Goal: Information Seeking & Learning: Learn about a topic

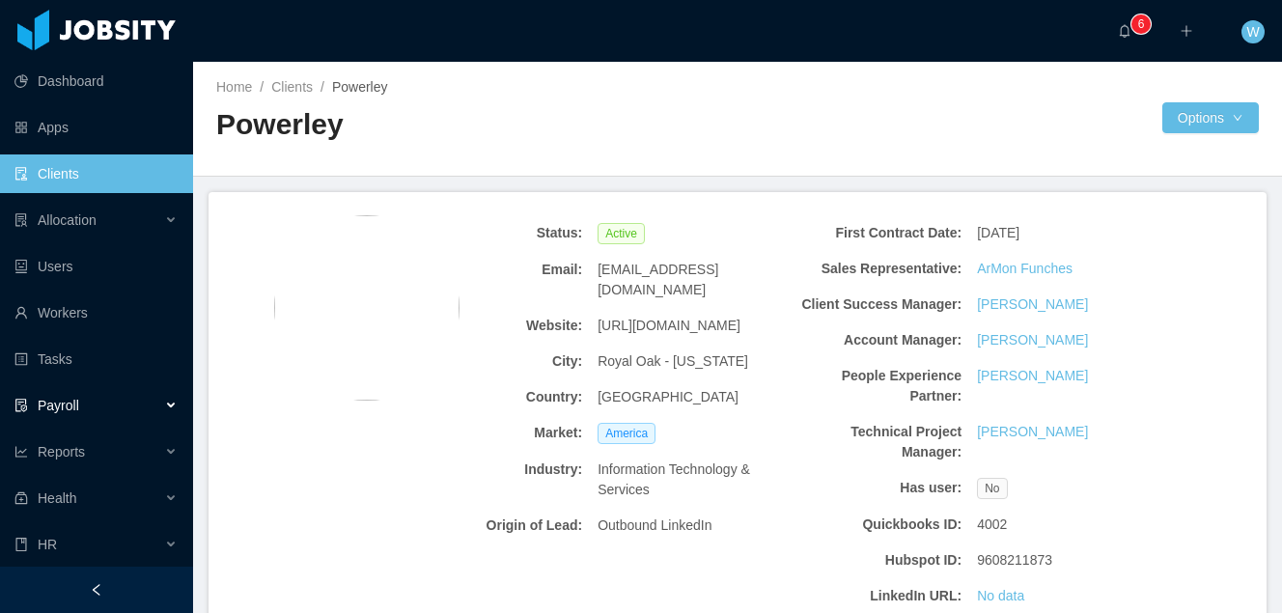
scroll to position [841, 0]
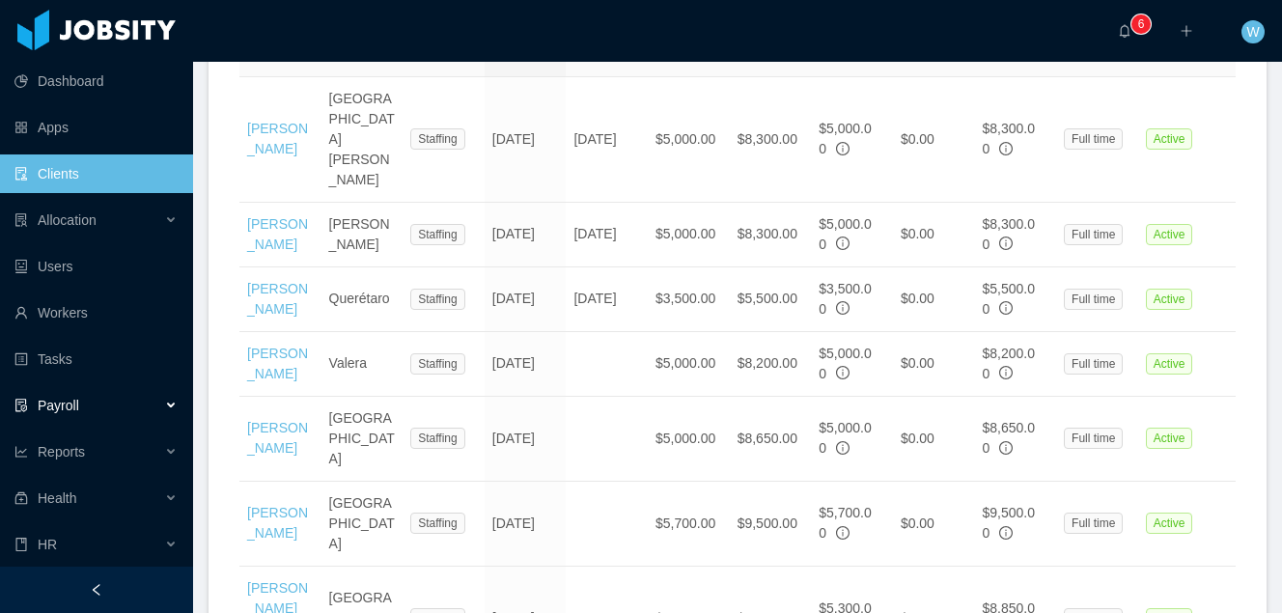
click at [115, 412] on div "Payroll" at bounding box center [96, 405] width 193 height 39
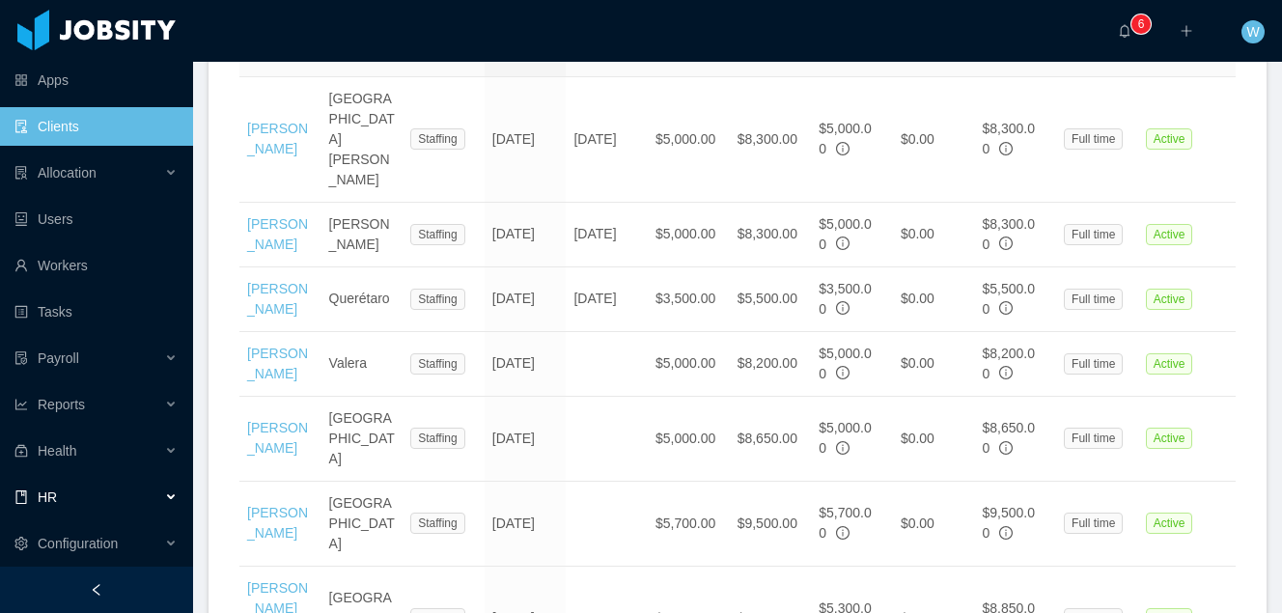
click at [134, 490] on div "HR" at bounding box center [96, 497] width 193 height 39
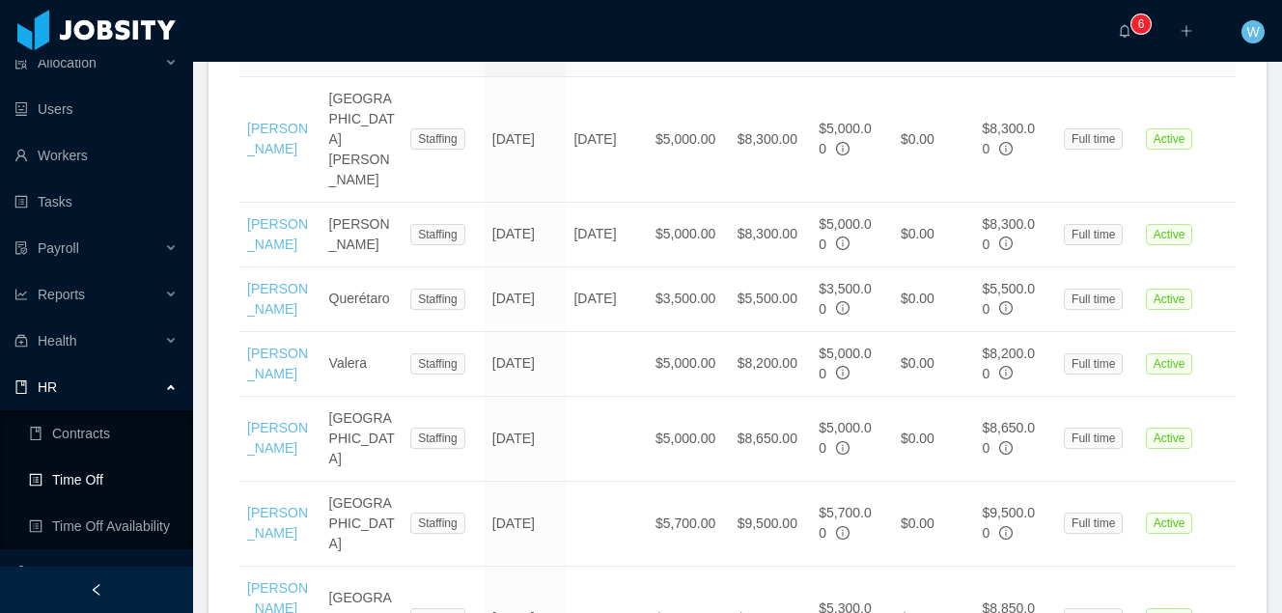
scroll to position [0, 0]
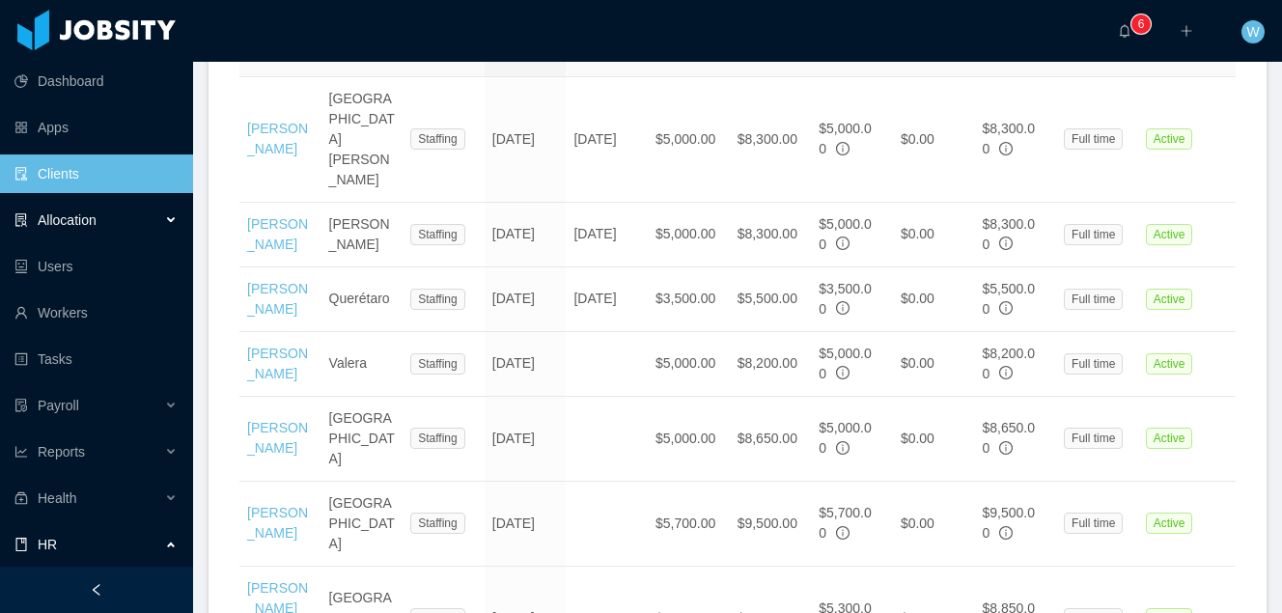
click at [129, 211] on div "Allocation" at bounding box center [96, 220] width 193 height 39
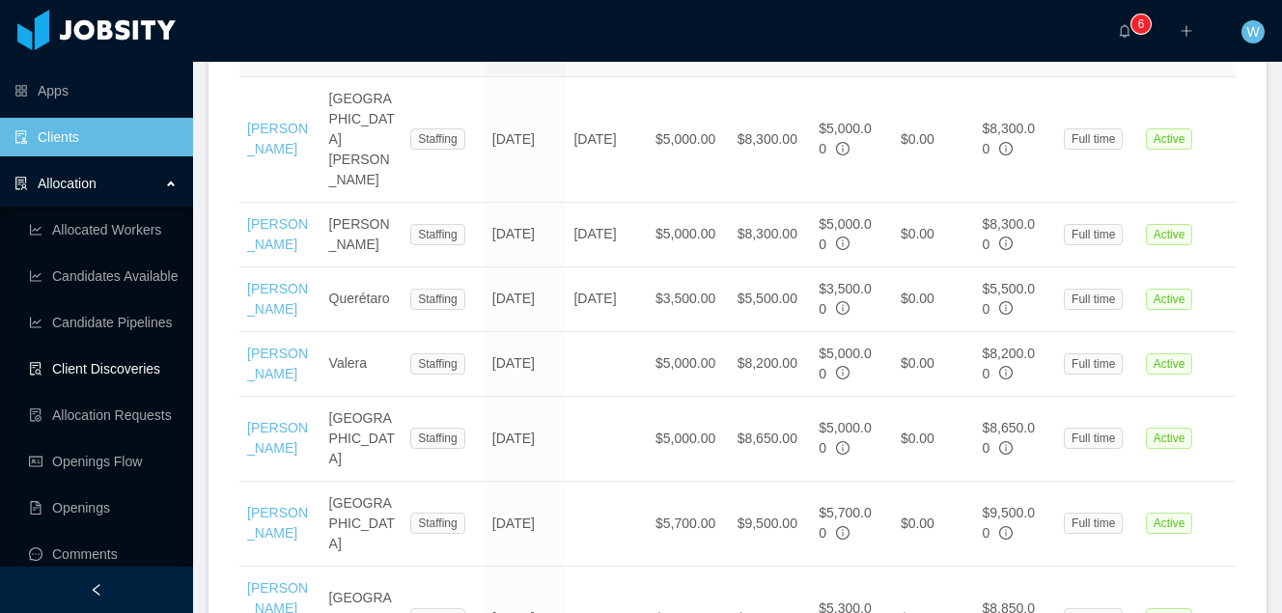
scroll to position [41, 0]
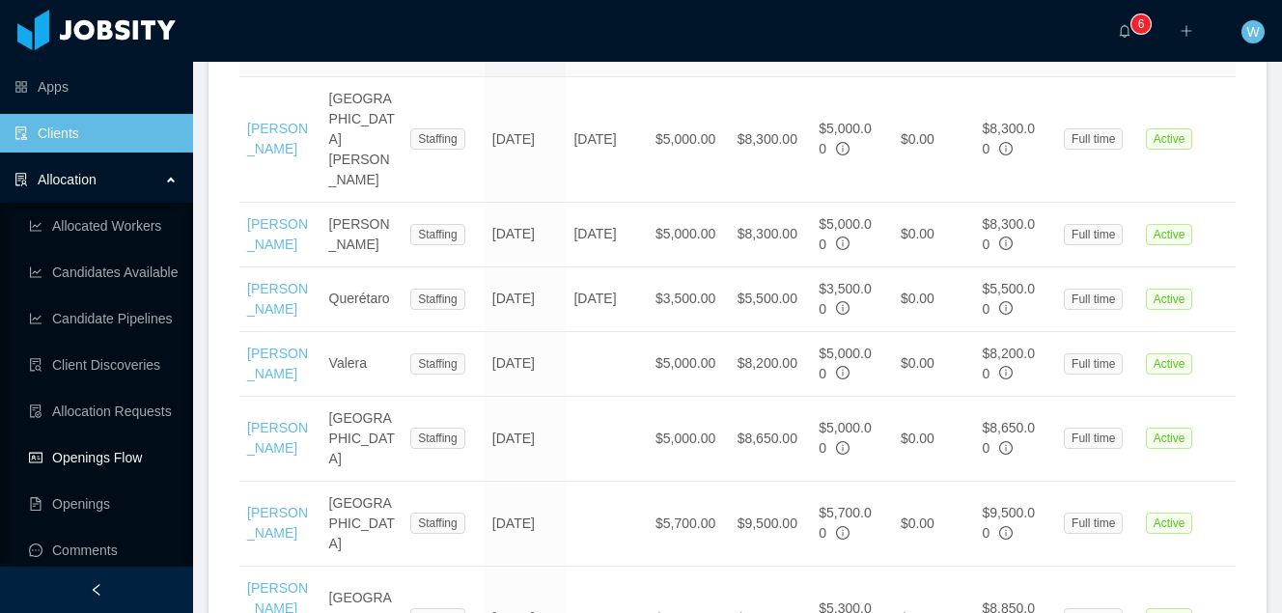
click at [138, 457] on link "Openings Flow" at bounding box center [103, 457] width 149 height 39
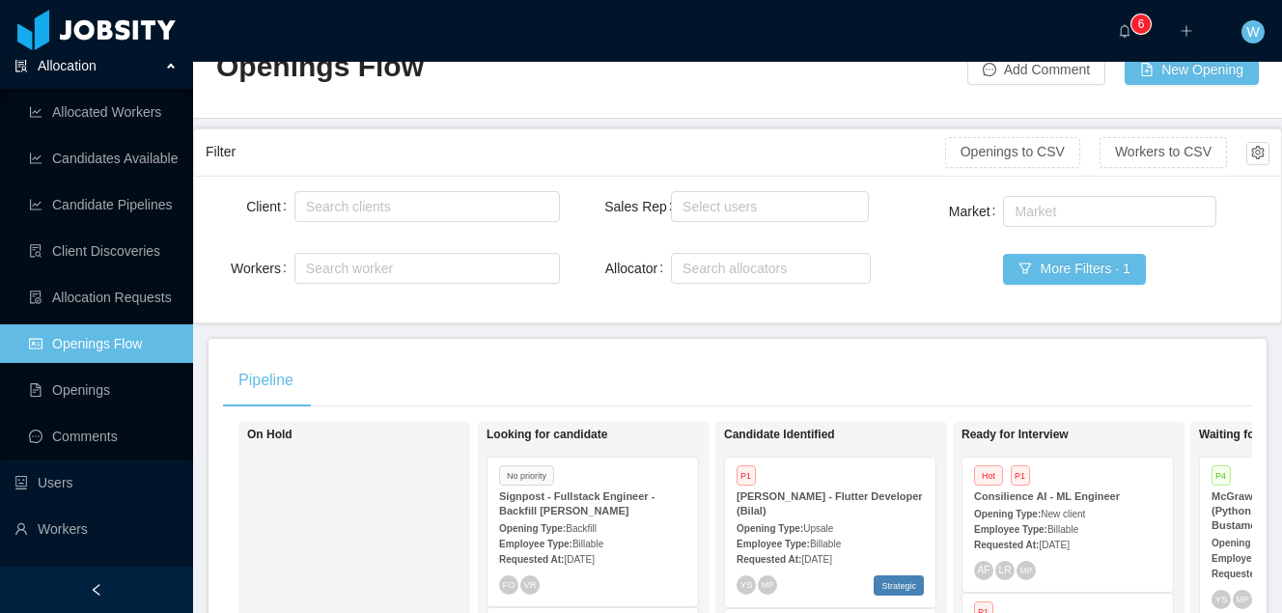
scroll to position [36, 0]
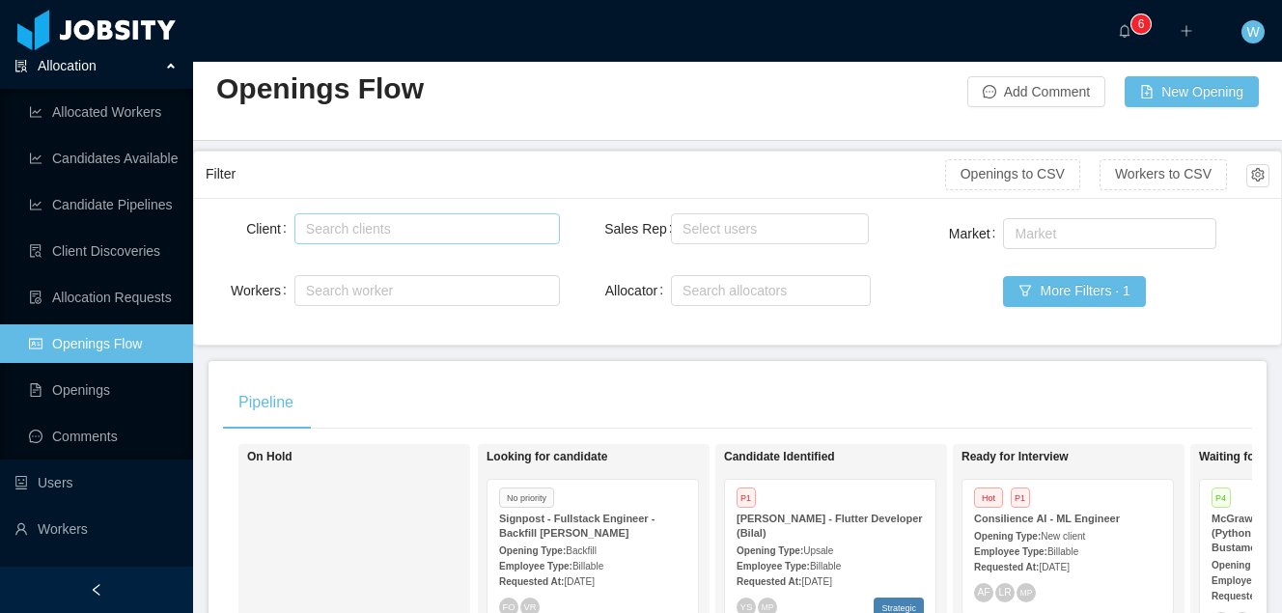
click at [479, 239] on div "Search clients" at bounding box center [424, 228] width 248 height 29
type input "*****"
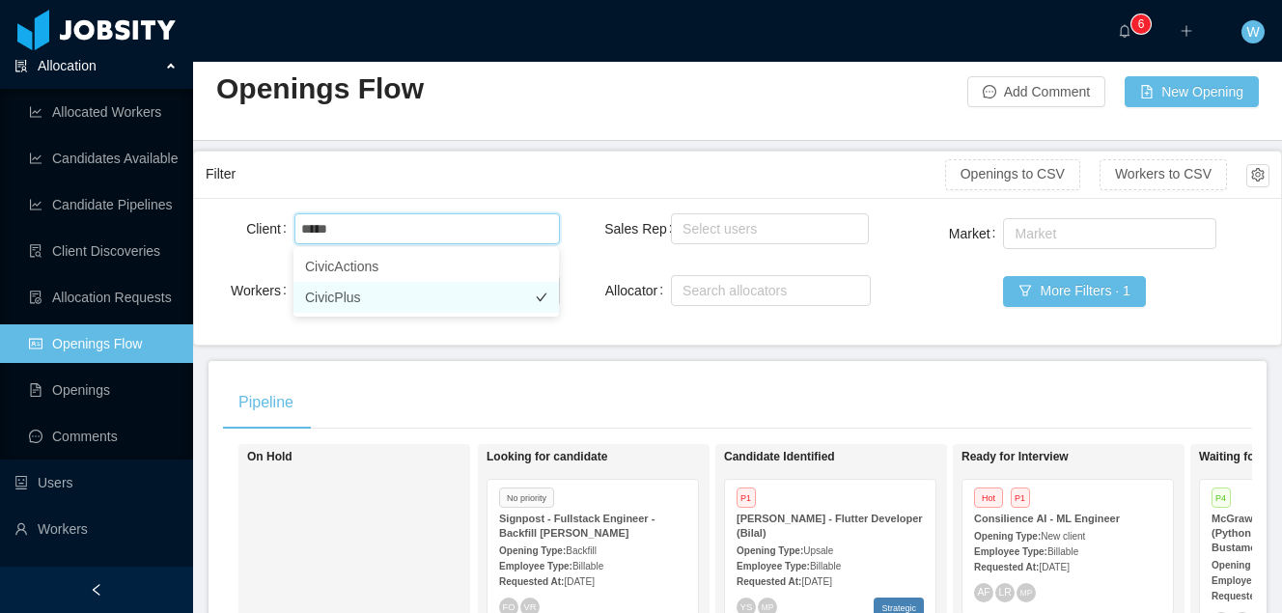
click at [437, 297] on li "CivicPlus" at bounding box center [427, 297] width 266 height 31
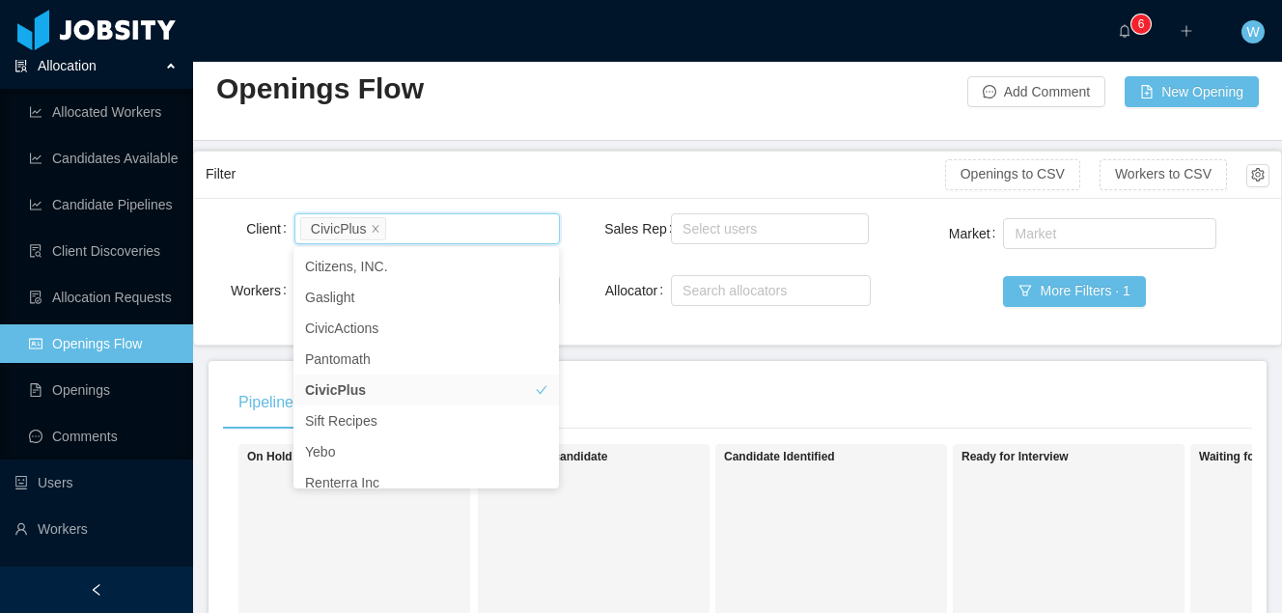
click at [479, 149] on main "Home / Openings Flow / Openings Flow Add Comment New Opening Filter Openings to…" at bounding box center [737, 301] width 1089 height 551
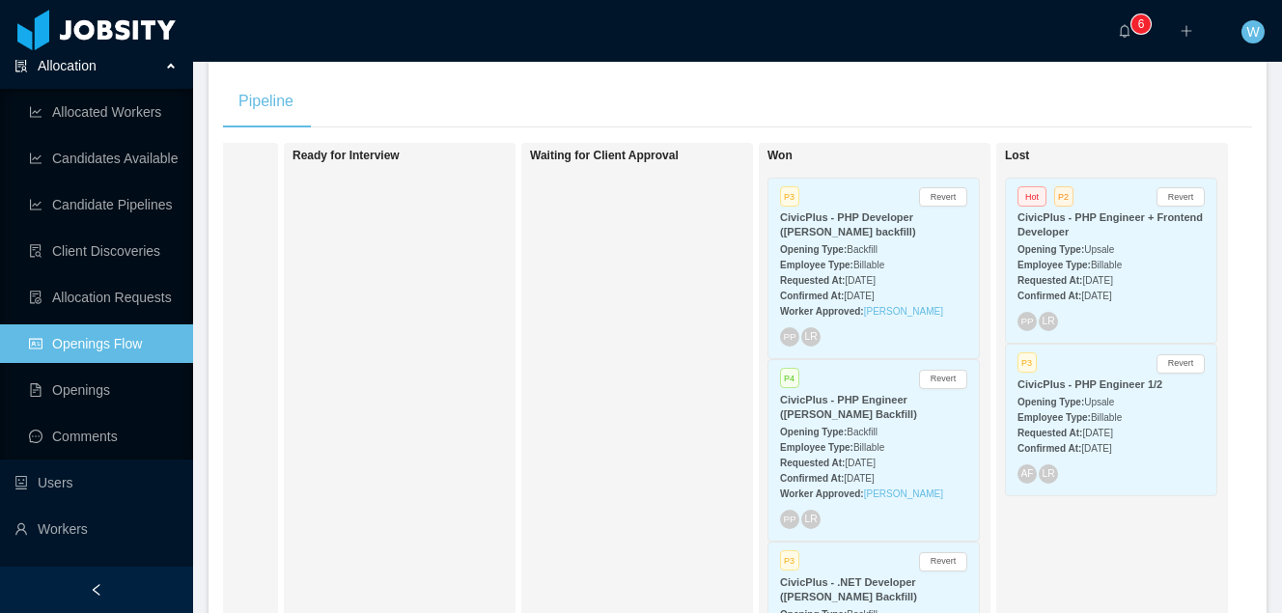
scroll to position [0, 676]
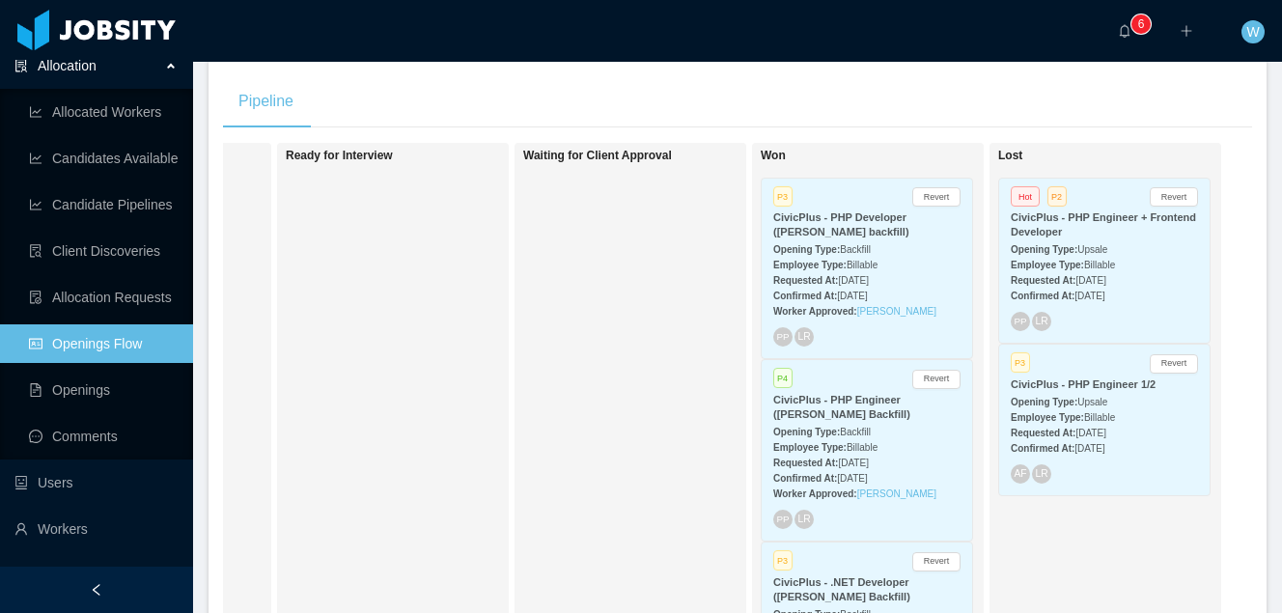
click at [887, 237] on div "CivicPlus - PHP Developer ([PERSON_NAME] backfill)" at bounding box center [866, 225] width 187 height 29
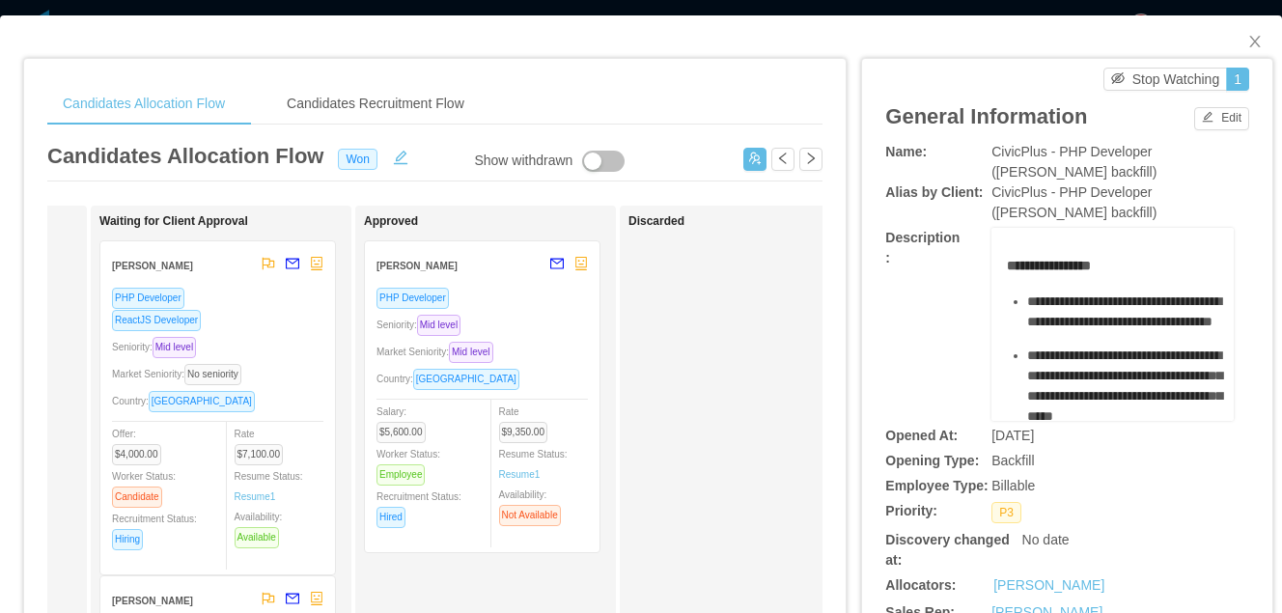
scroll to position [2, 0]
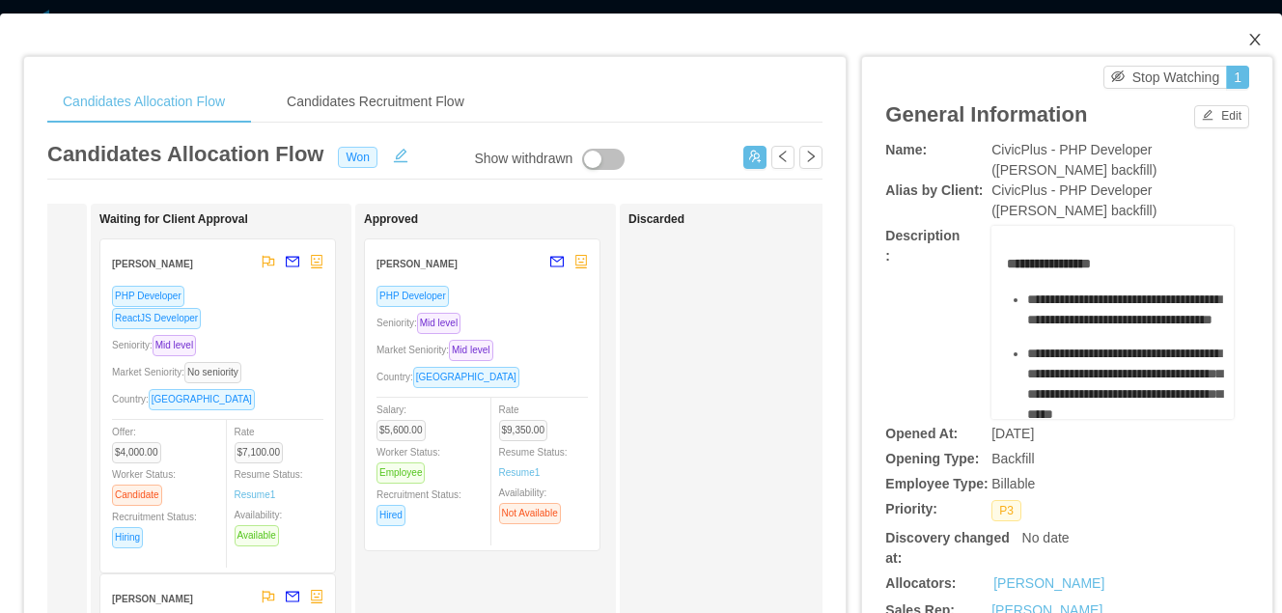
click at [1254, 39] on icon "icon: close" at bounding box center [1255, 40] width 11 height 12
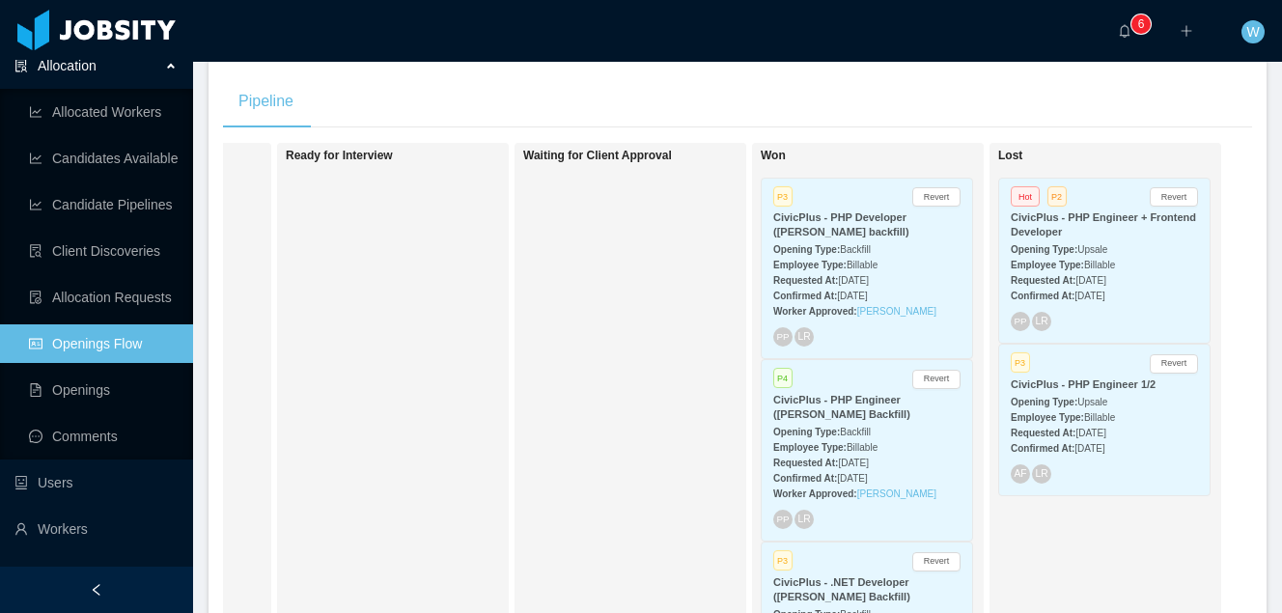
click at [868, 281] on span "[DATE]" at bounding box center [853, 280] width 30 height 11
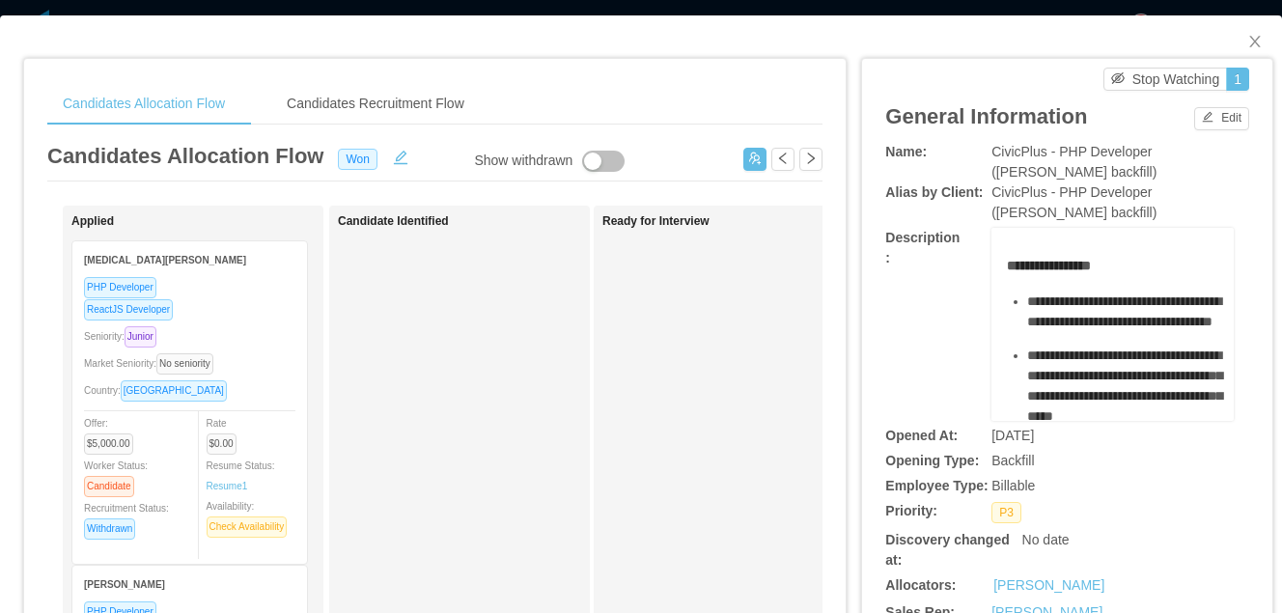
drag, startPoint x: 994, startPoint y: 150, endPoint x: 1157, endPoint y: 167, distance: 164.1
click at [1157, 167] on div "CivicPlus - PHP Developer ([PERSON_NAME] backfill)" at bounding box center [1113, 162] width 242 height 41
copy span "CivicPlus - PHP Developer ([PERSON_NAME] backfill)"
click at [1250, 47] on icon "icon: close" at bounding box center [1255, 42] width 11 height 12
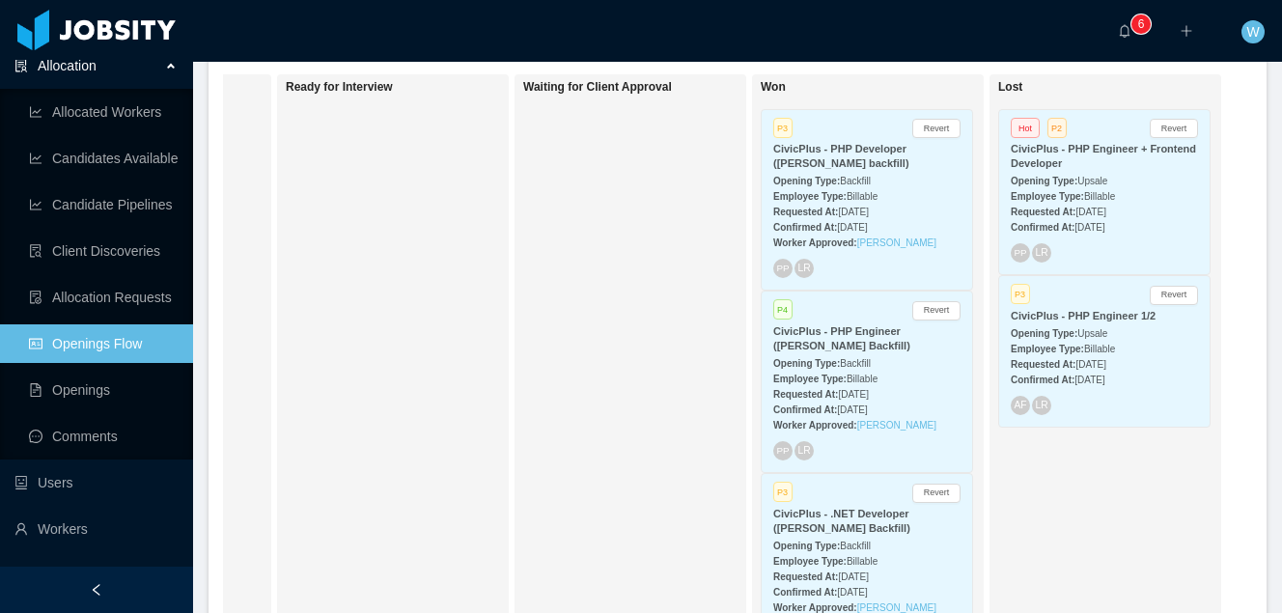
scroll to position [50, 0]
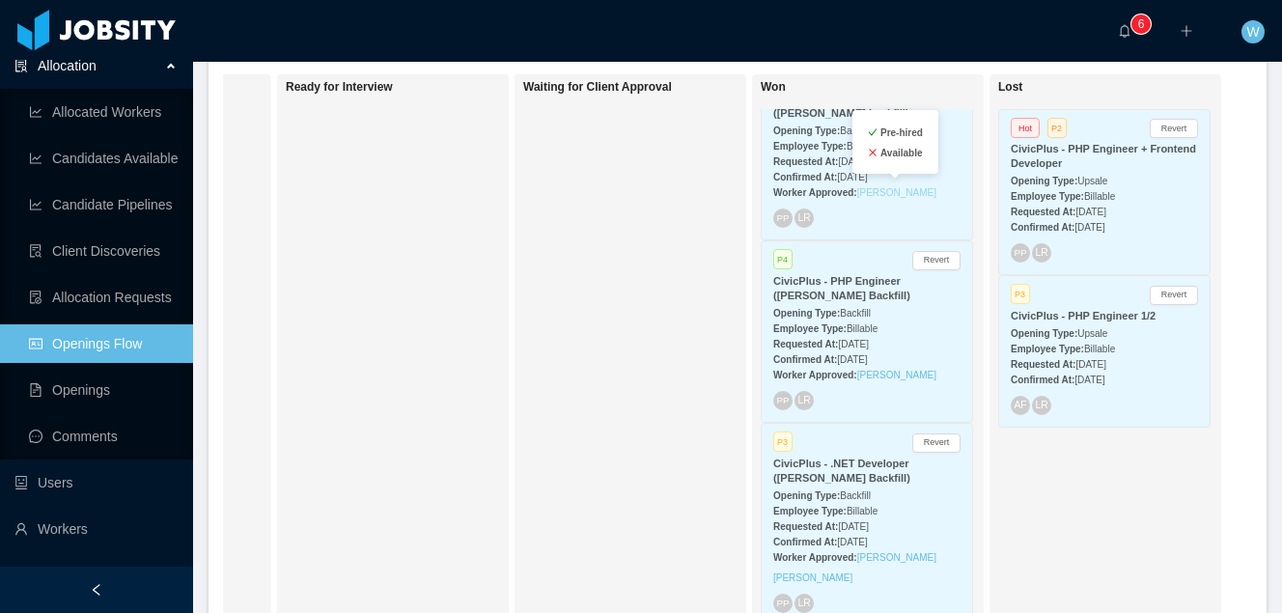
click at [913, 197] on link "[PERSON_NAME]" at bounding box center [896, 192] width 79 height 11
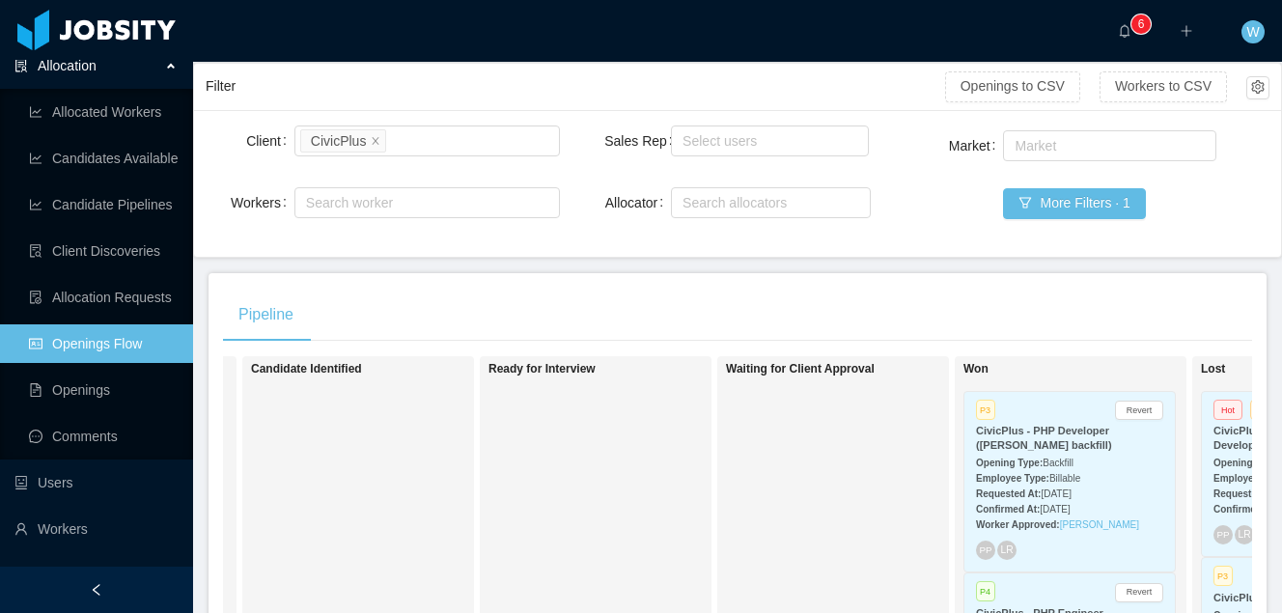
scroll to position [0, 676]
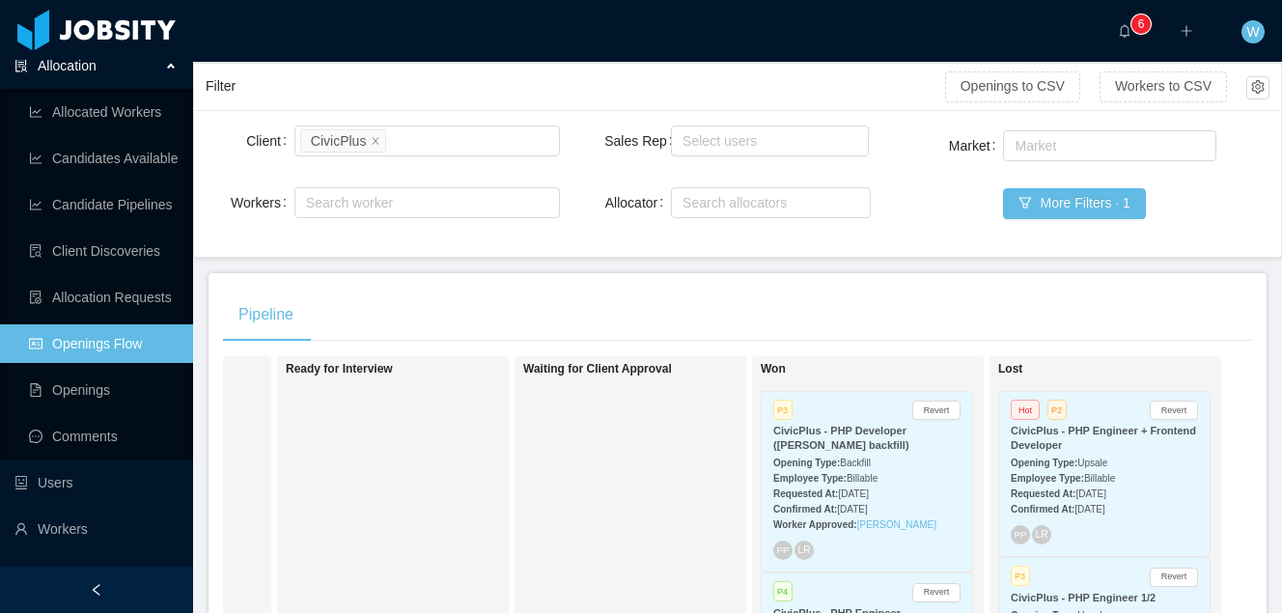
click at [875, 407] on div "P3 Revert" at bounding box center [866, 412] width 187 height 17
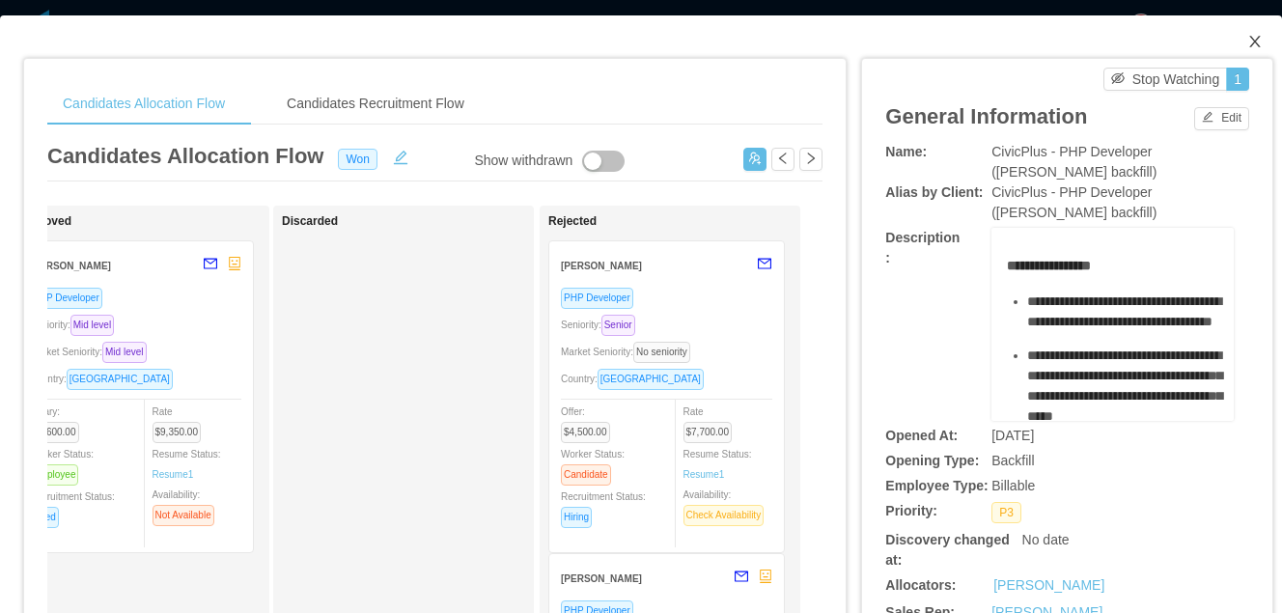
click at [1257, 35] on icon "icon: close" at bounding box center [1255, 41] width 15 height 15
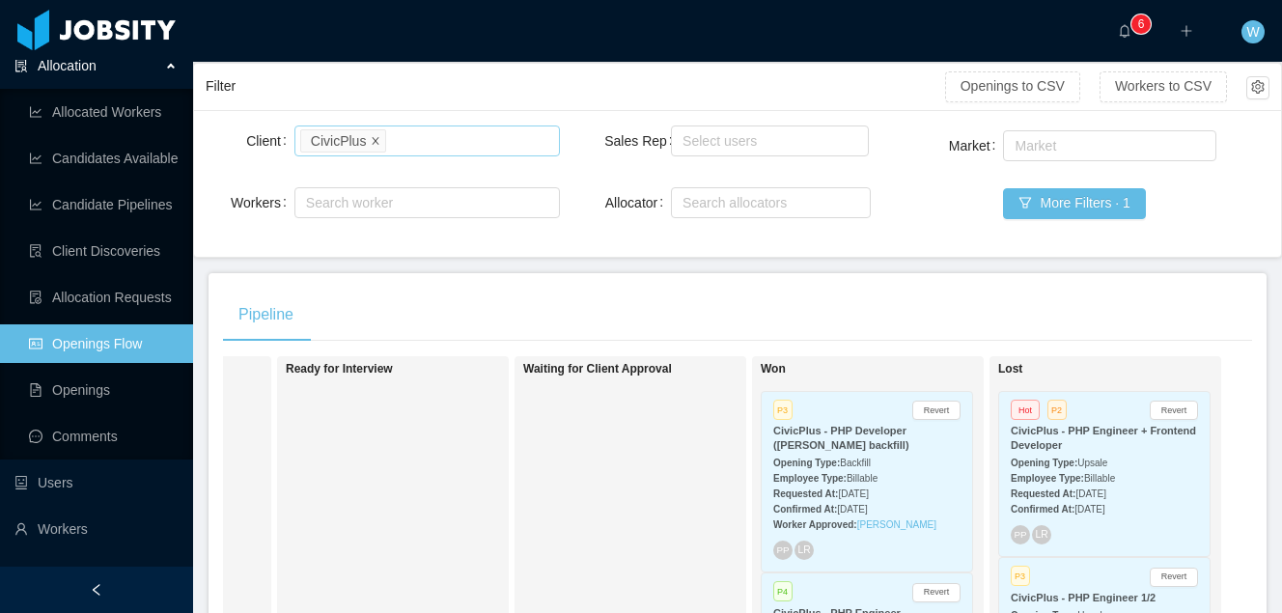
click at [376, 139] on icon "icon: close" at bounding box center [376, 140] width 10 height 10
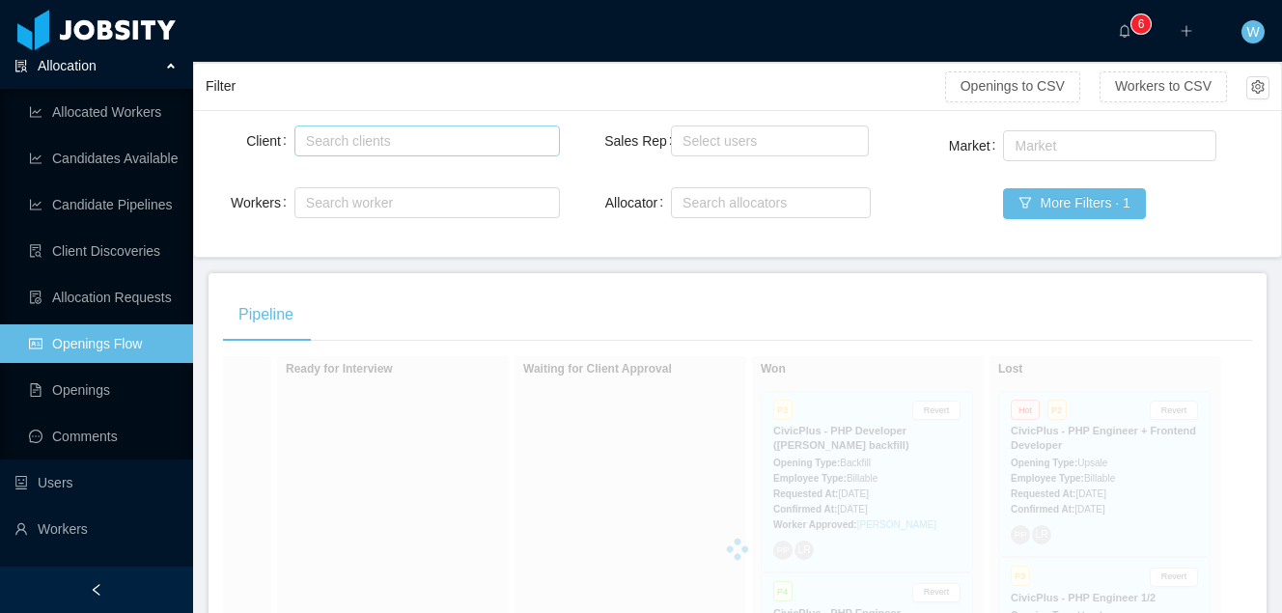
click at [388, 154] on div "Search clients" at bounding box center [424, 140] width 248 height 29
type input "*****"
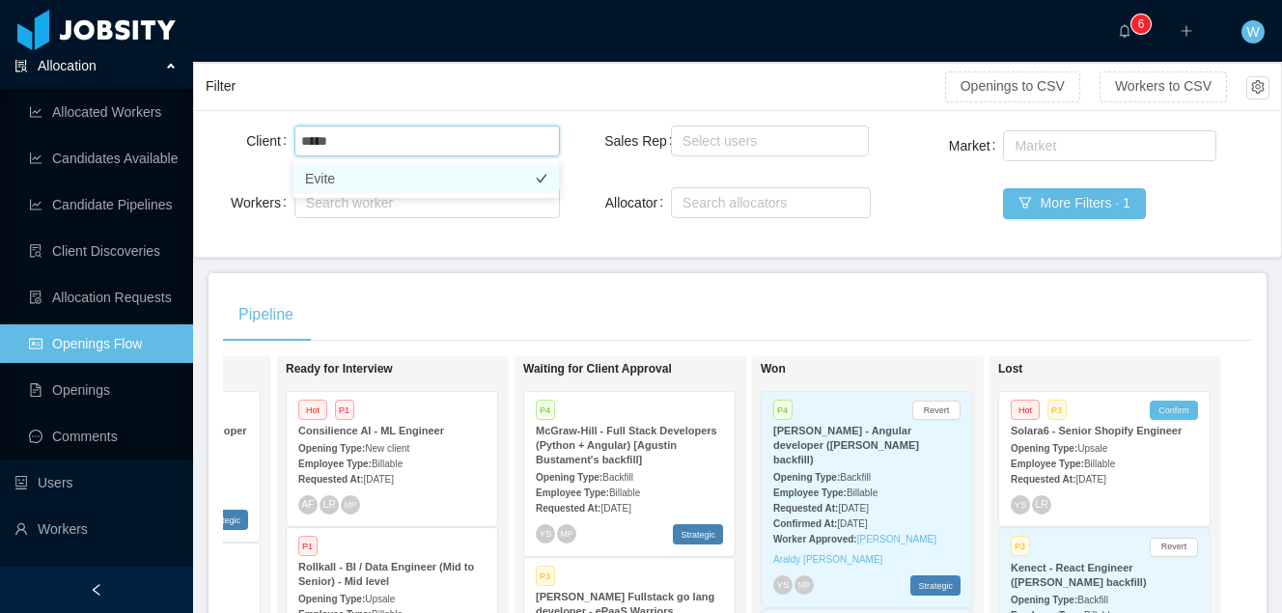
click at [440, 183] on li "Evite" at bounding box center [427, 178] width 266 height 31
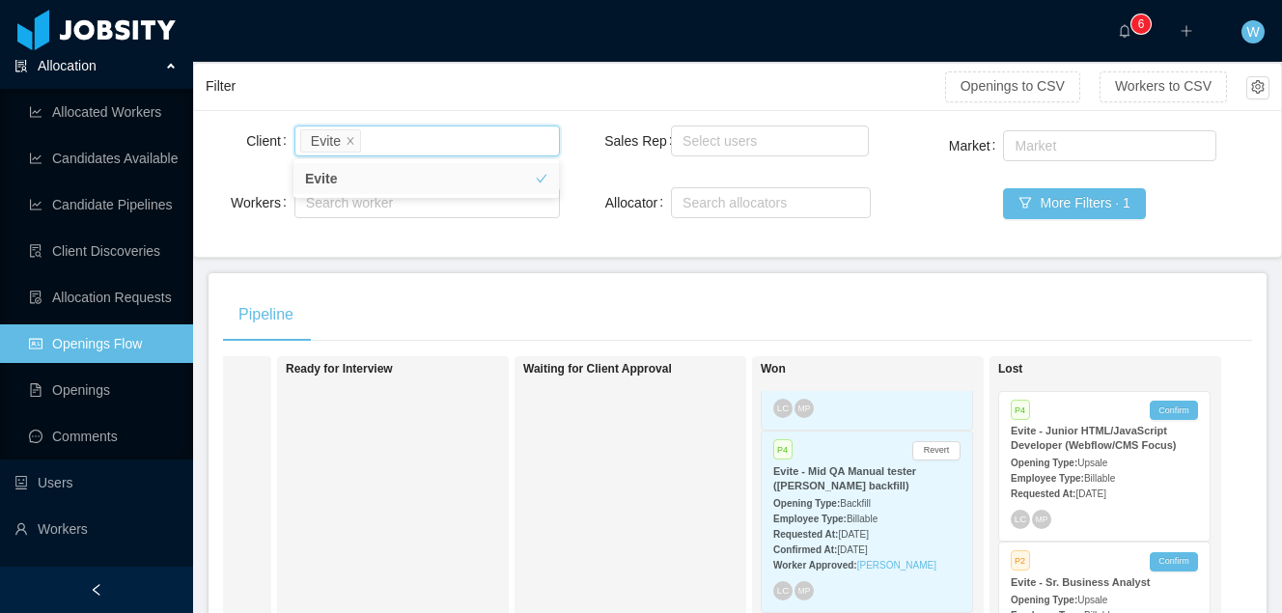
scroll to position [131, 0]
click at [908, 502] on div "Opening Type: Backfill" at bounding box center [866, 499] width 187 height 20
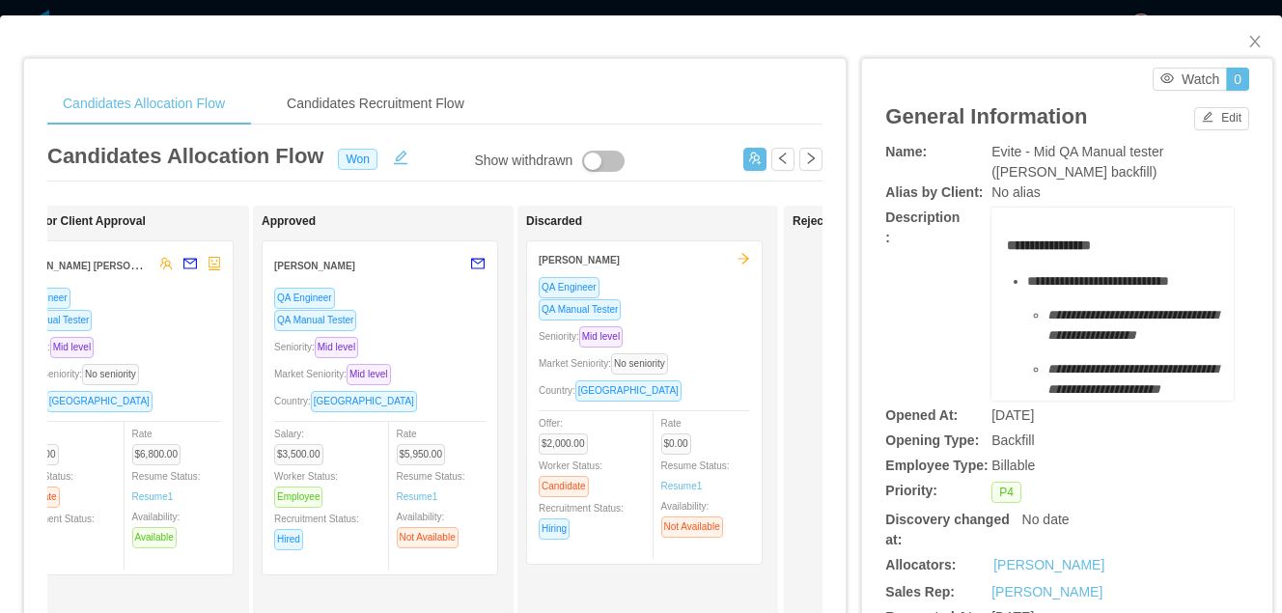
scroll to position [0, 1122]
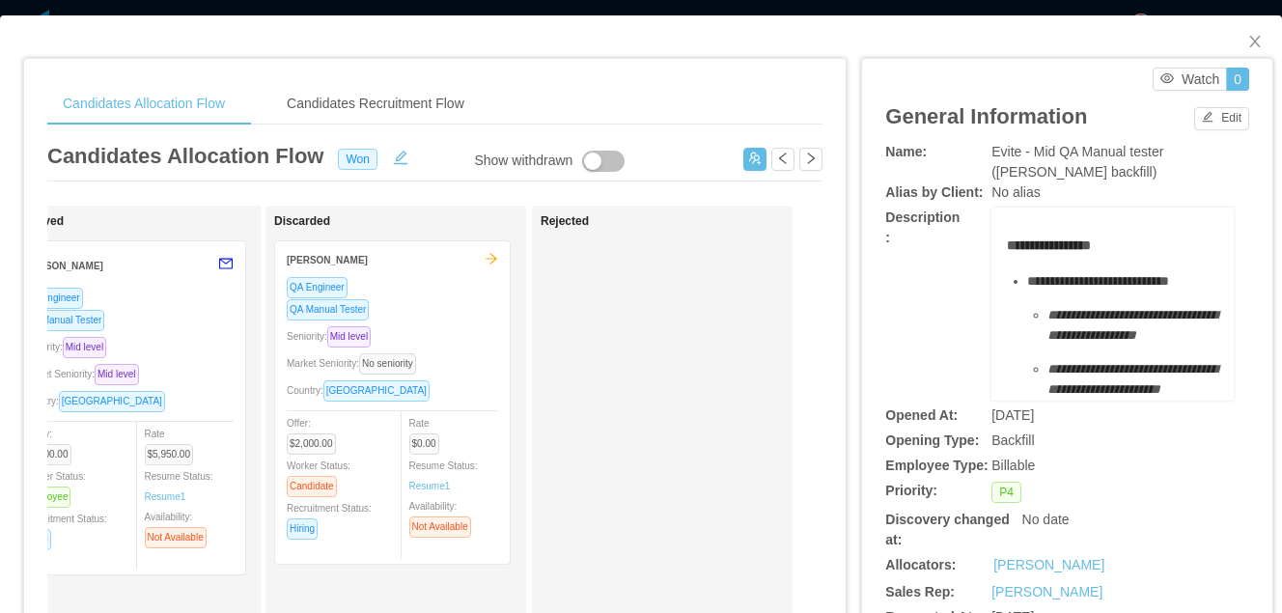
drag, startPoint x: 1153, startPoint y: 175, endPoint x: 986, endPoint y: 145, distance: 169.7
click at [986, 145] on div "Name: Evite - Mid QA Manual tester ([PERSON_NAME] backfill)" at bounding box center [1067, 162] width 364 height 41
copy div "Evite - Mid QA Manual tester ([PERSON_NAME] backfill)"
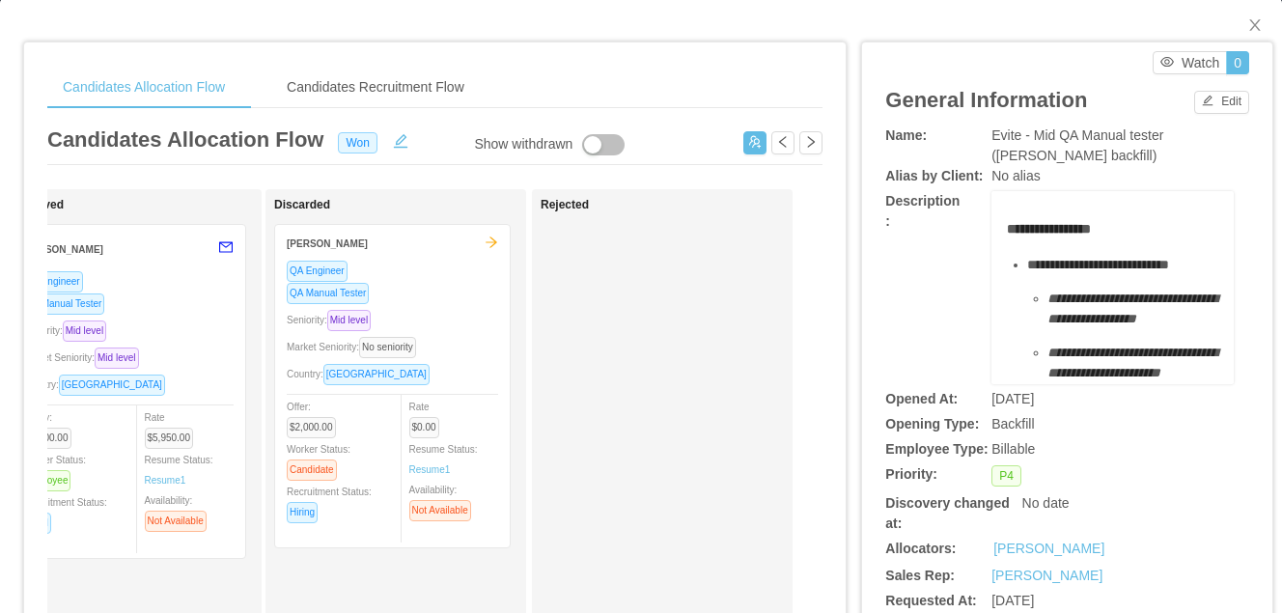
scroll to position [15, 0]
click at [1175, 235] on div "**********" at bounding box center [1113, 230] width 212 height 20
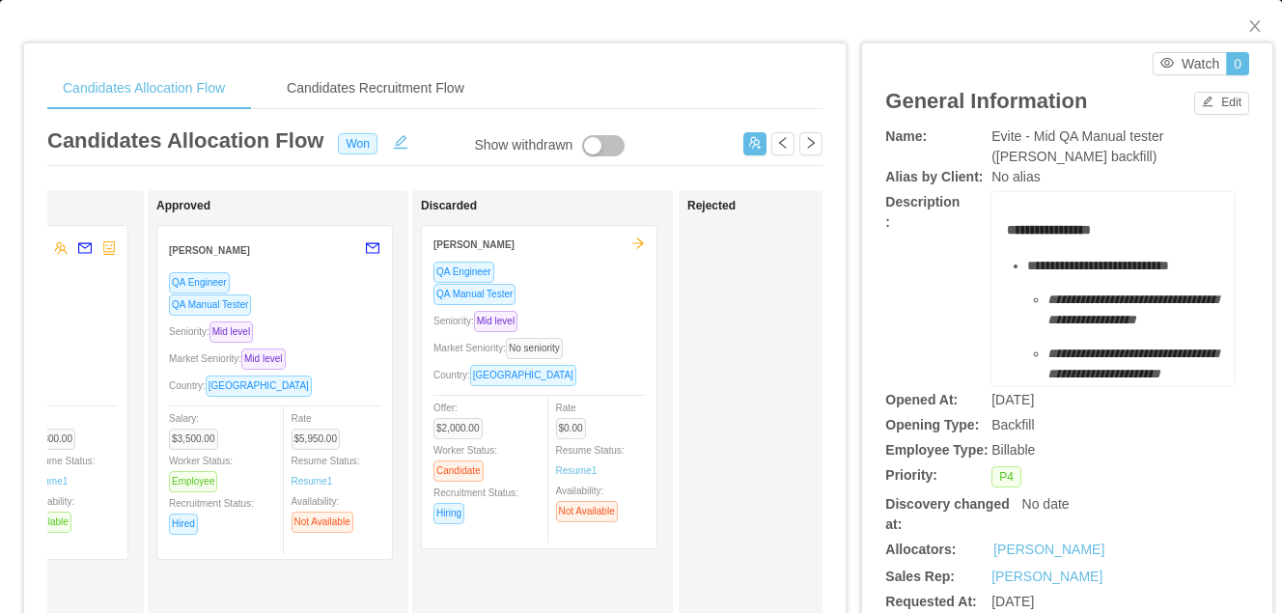
scroll to position [0, 970]
click at [324, 287] on div "QA Engineer" at bounding box center [279, 282] width 211 height 22
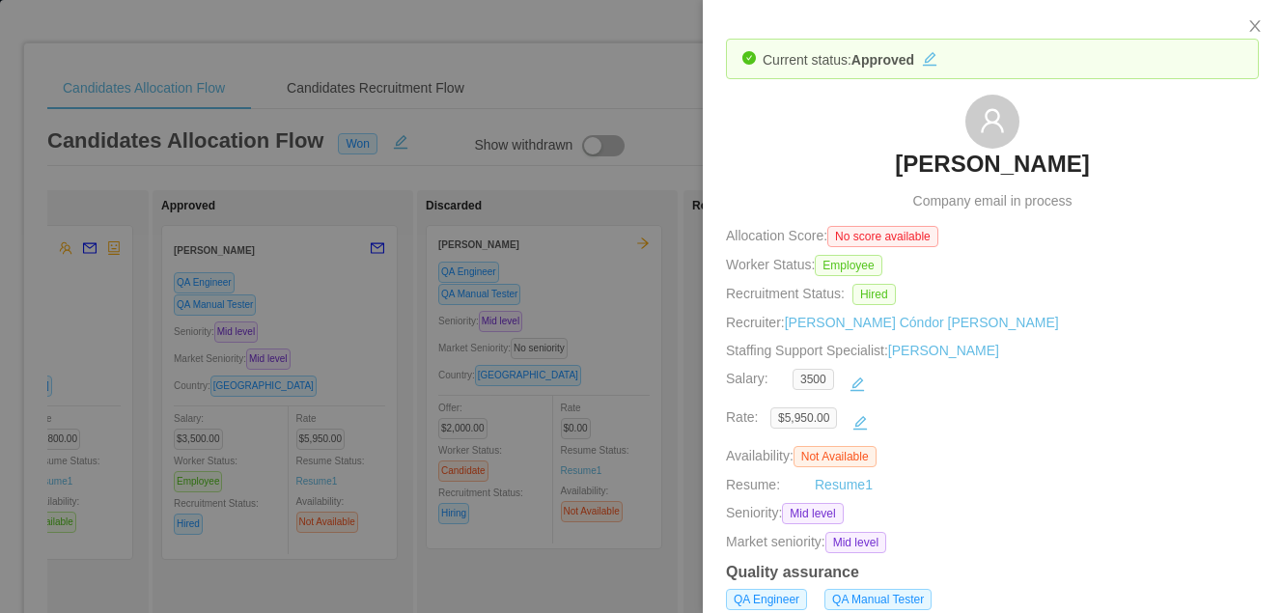
drag, startPoint x: 1086, startPoint y: 170, endPoint x: 860, endPoint y: 178, distance: 226.1
click at [860, 178] on div "[PERSON_NAME] Company email in process" at bounding box center [992, 153] width 533 height 117
copy h3 "[PERSON_NAME]"
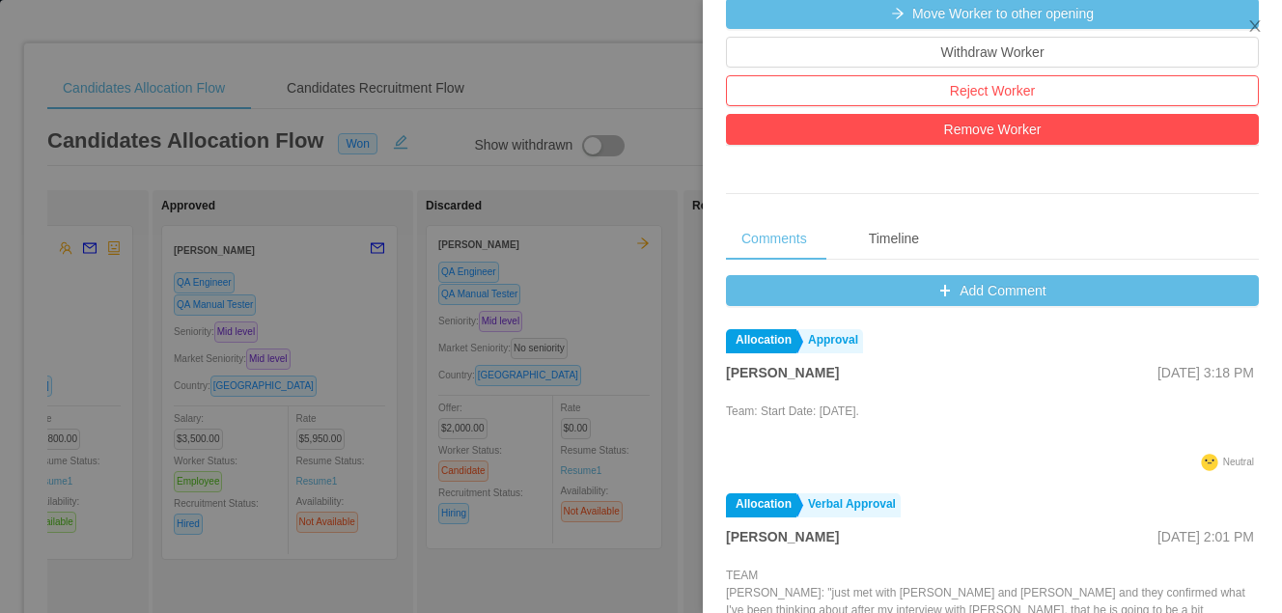
scroll to position [629, 0]
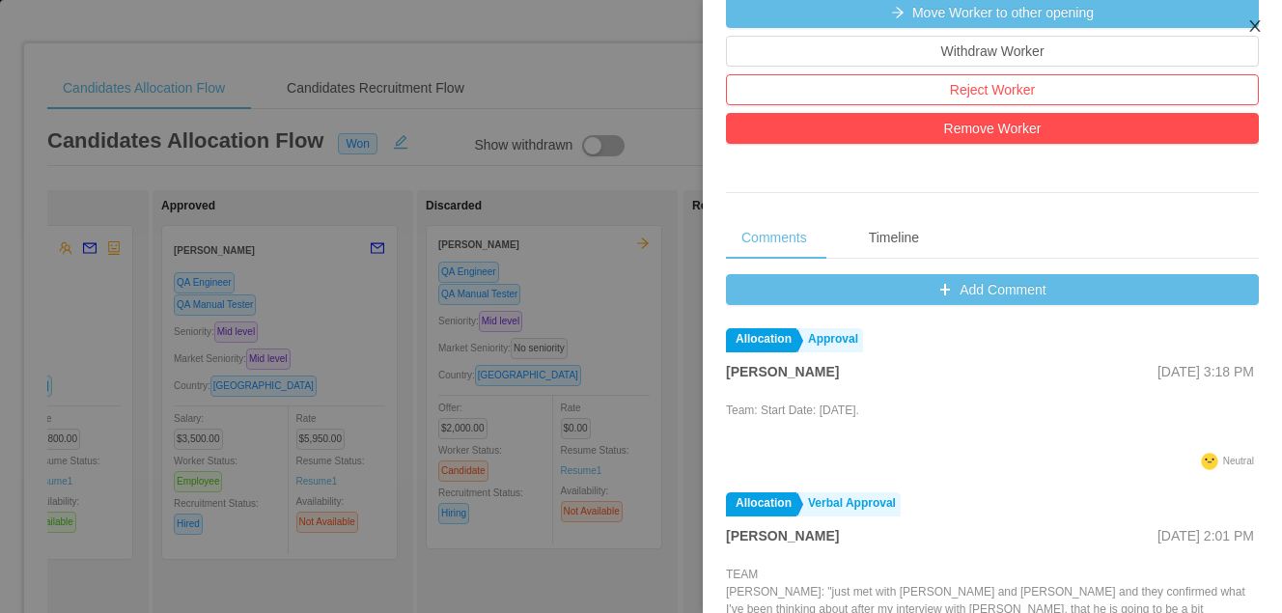
click at [1253, 24] on icon "icon: close" at bounding box center [1255, 26] width 11 height 12
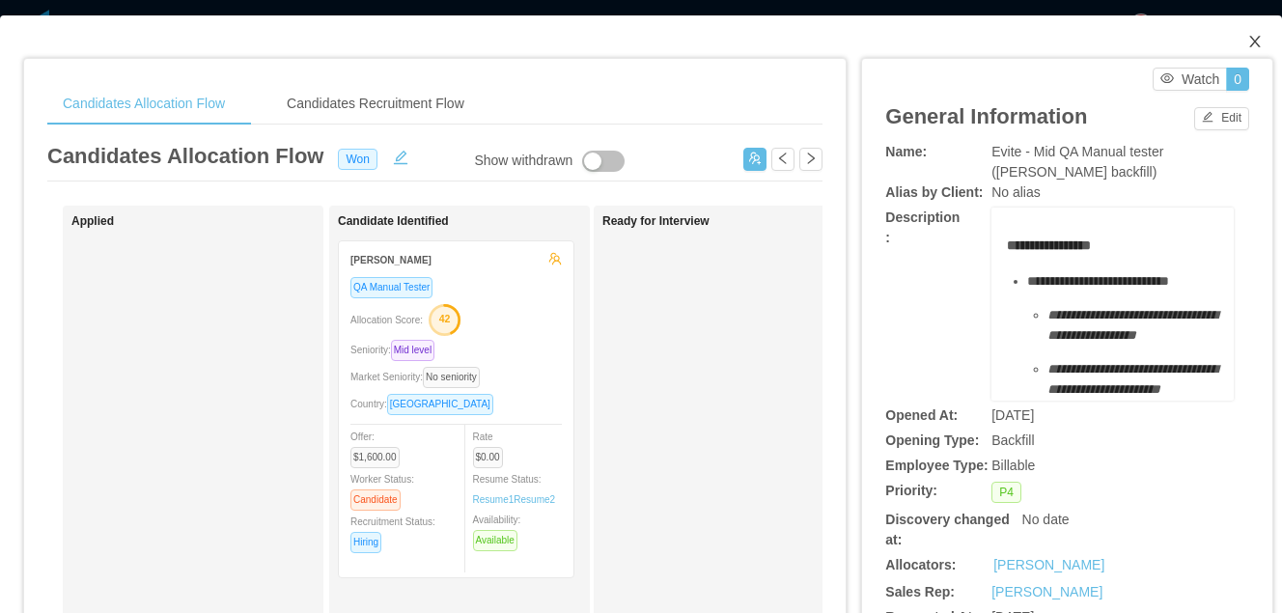
click at [1255, 47] on icon "icon: close" at bounding box center [1255, 41] width 15 height 15
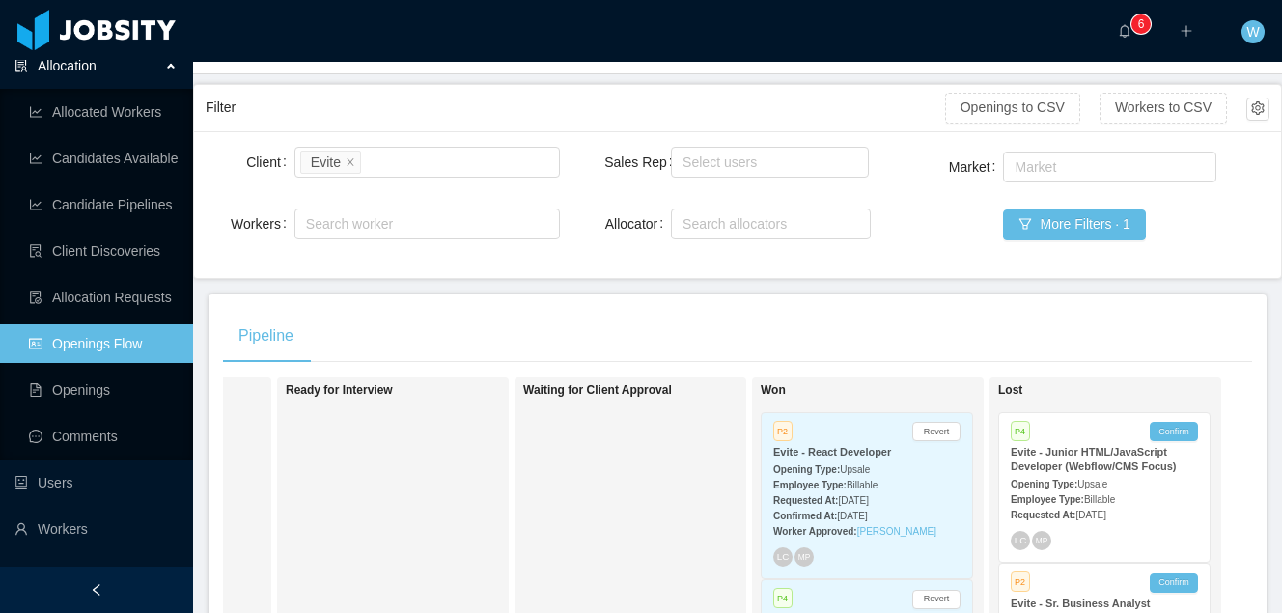
click at [932, 498] on div "Requested At: [DATE]" at bounding box center [866, 500] width 187 height 20
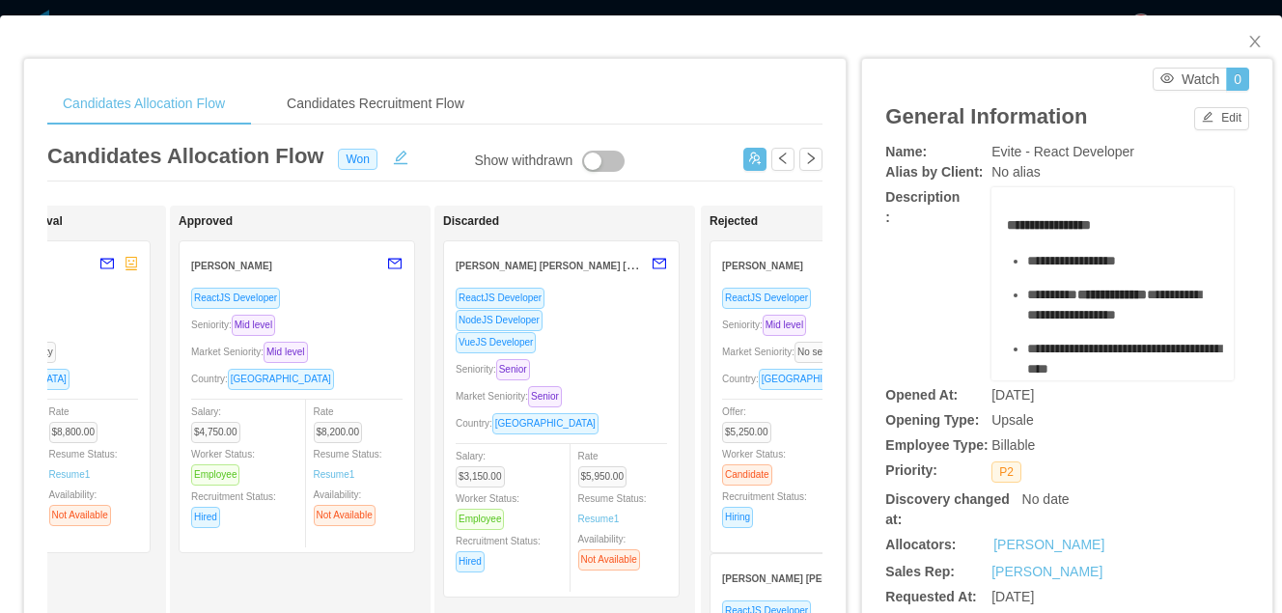
scroll to position [0, 957]
click at [350, 308] on div "ReactJS Developer" at bounding box center [292, 298] width 211 height 22
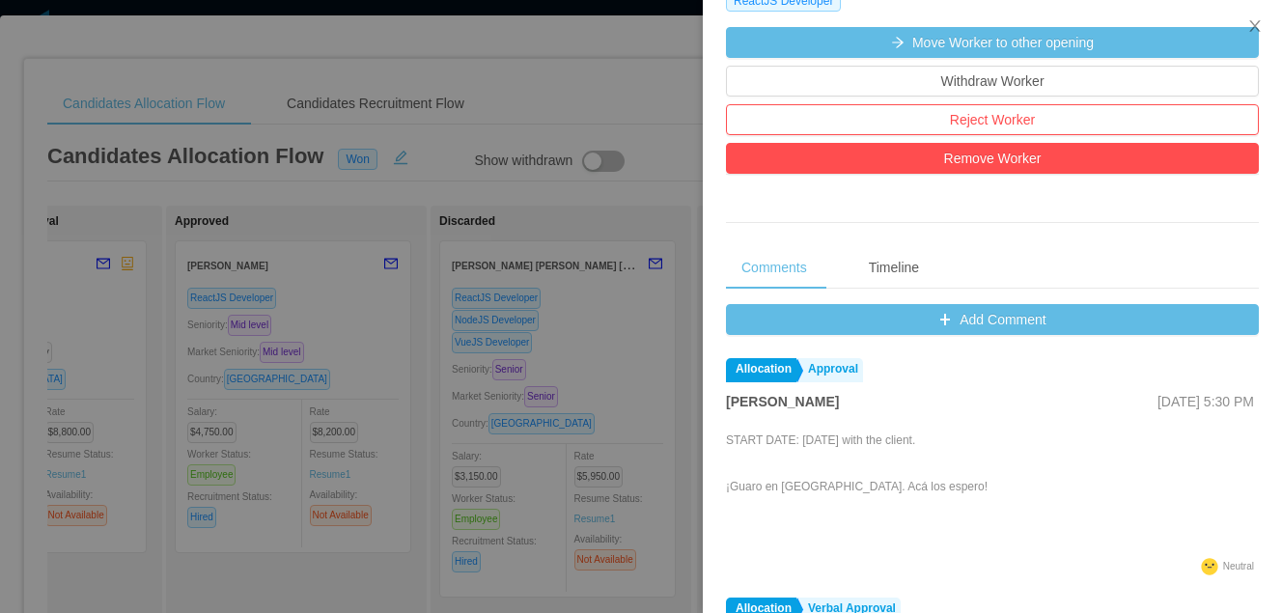
scroll to position [0, 0]
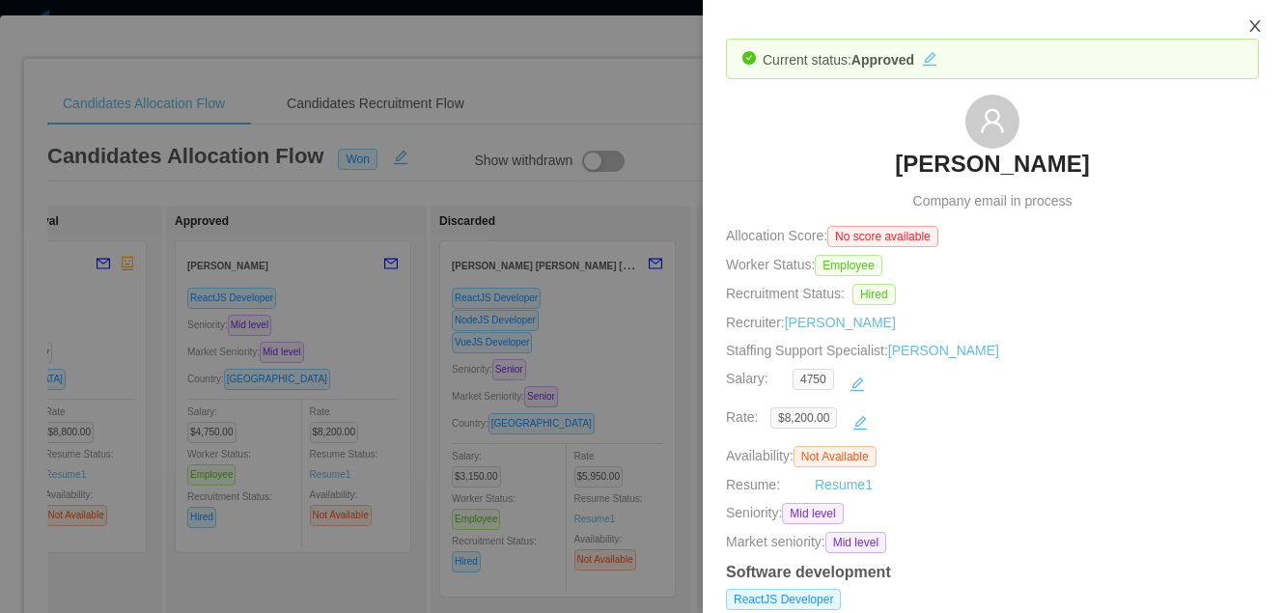
click at [1264, 24] on button "Close" at bounding box center [1255, 27] width 54 height 54
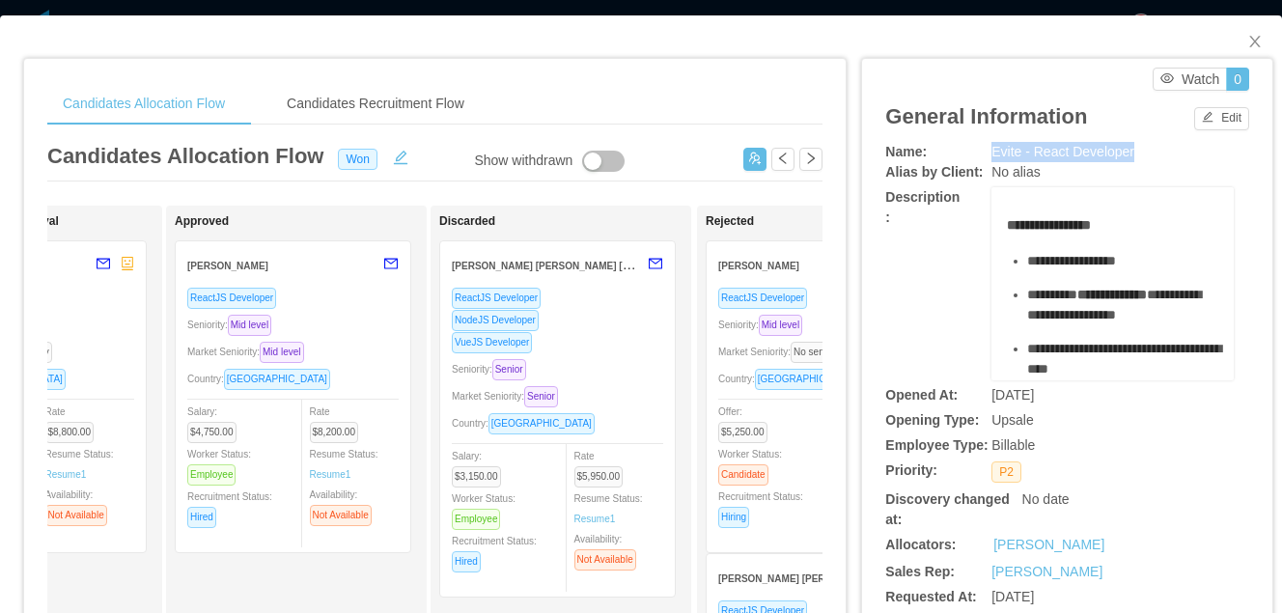
drag, startPoint x: 1149, startPoint y: 153, endPoint x: 985, endPoint y: 152, distance: 164.2
click at [985, 152] on div "Name: Evite - React Developer" at bounding box center [1067, 152] width 364 height 20
copy div "Evite - React Developer"
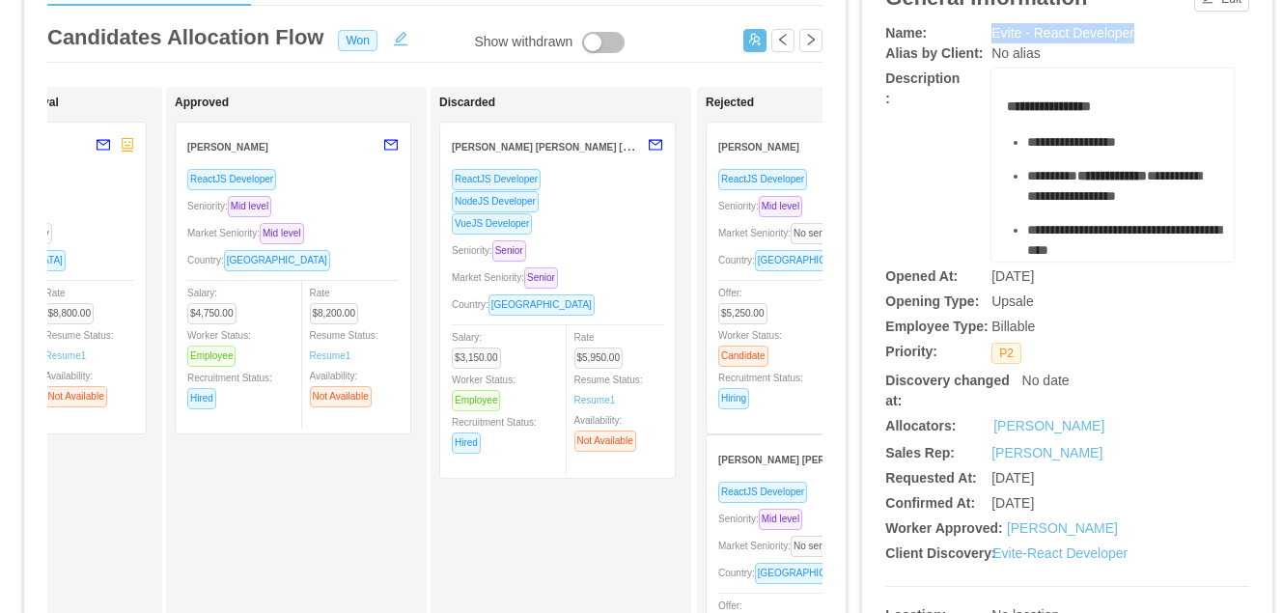
scroll to position [6, 0]
